Goal: Information Seeking & Learning: Learn about a topic

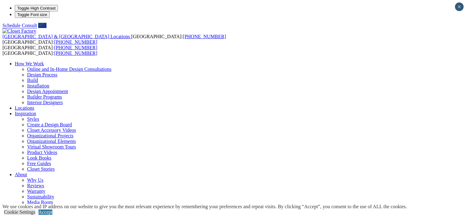
click at [326, 61] on ul "How We Work Online and In-Home Design Consultations Design Process Build Instal…" at bounding box center [232, 147] width 461 height 172
click at [42, 214] on link "Careers" at bounding box center [34, 218] width 15 height 5
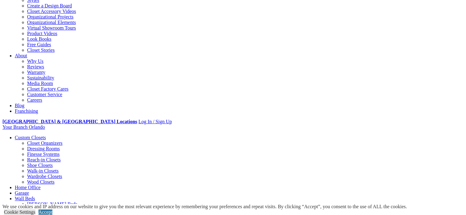
scroll to position [80, 0]
